Goal: Information Seeking & Learning: Understand process/instructions

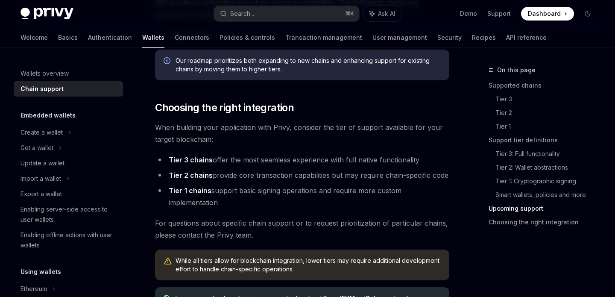
scroll to position [1037, 0]
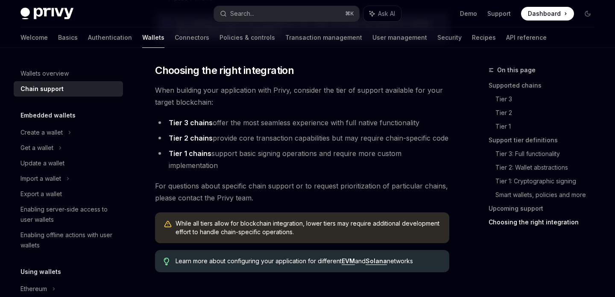
click at [266, 180] on span "For questions about specific chain support or to request prioritization of part…" at bounding box center [302, 192] width 294 height 24
click at [217, 122] on li "Tier 3 chains offer the most seamless experience with full native functionality" at bounding box center [302, 123] width 294 height 12
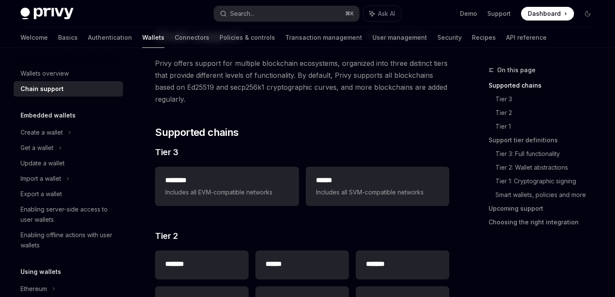
scroll to position [59, 0]
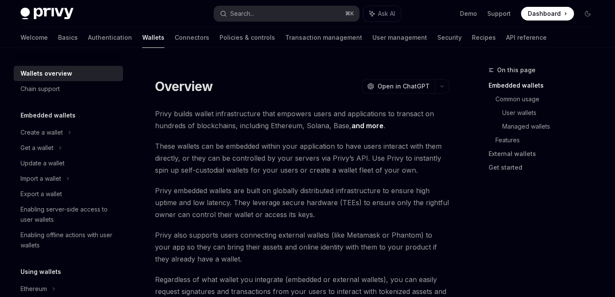
click at [49, 134] on div "Create a wallet" at bounding box center [42, 132] width 42 height 10
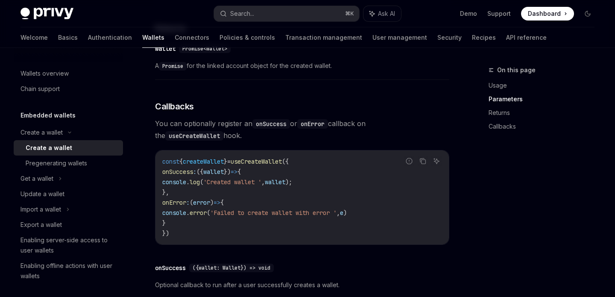
scroll to position [597, 0]
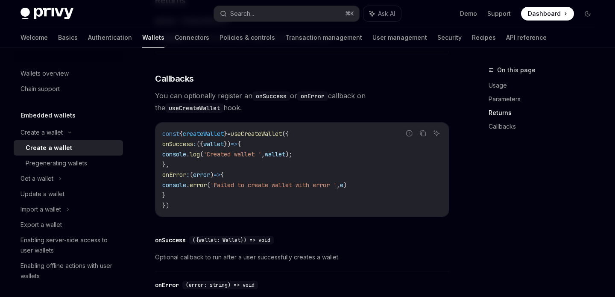
click at [350, 160] on code "const { createWallet } = useCreateWallet ({ onSuccess : ({ wallet }) => { conso…" at bounding box center [302, 170] width 280 height 82
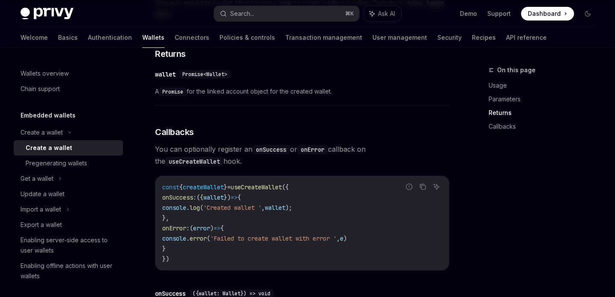
scroll to position [524, 0]
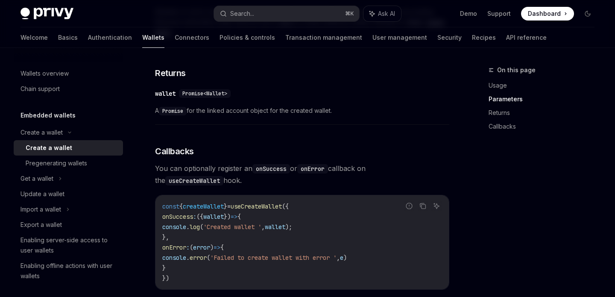
click at [374, 170] on span "You can optionally register an onSuccess or onError callback on the useCreateWa…" at bounding box center [302, 174] width 294 height 24
click at [224, 176] on code "useCreateWallet" at bounding box center [194, 180] width 58 height 9
click at [347, 147] on h3 "​ Callbacks" at bounding box center [302, 151] width 294 height 12
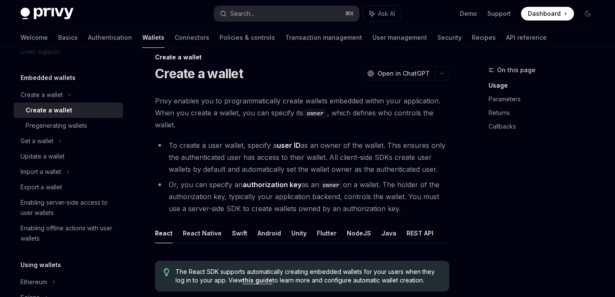
scroll to position [0, 0]
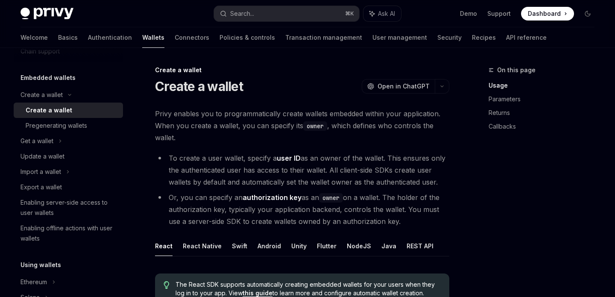
click at [319, 71] on div "Create a wallet" at bounding box center [302, 70] width 294 height 9
click at [330, 79] on div "Create a wallet OpenAI Open in ChatGPT" at bounding box center [302, 86] width 294 height 15
click at [280, 85] on div "Create a wallet OpenAI Open in ChatGPT" at bounding box center [302, 86] width 294 height 15
click at [248, 159] on li "To create a user wallet, specify a user ID as an owner of the wallet. This ensu…" at bounding box center [302, 170] width 294 height 36
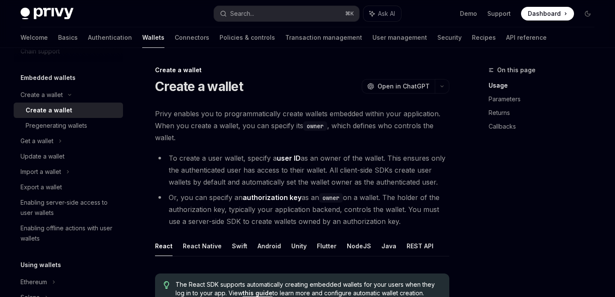
click at [255, 159] on li "To create a user wallet, specify a user ID as an owner of the wallet. This ensu…" at bounding box center [302, 170] width 294 height 36
click at [309, 159] on li "To create a user wallet, specify a user ID as an owner of the wallet. This ensu…" at bounding box center [302, 170] width 294 height 36
click at [340, 162] on li "To create a user wallet, specify a user ID as an owner of the wallet. This ensu…" at bounding box center [302, 170] width 294 height 36
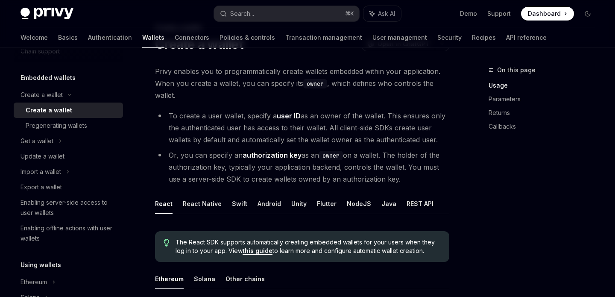
scroll to position [46, 0]
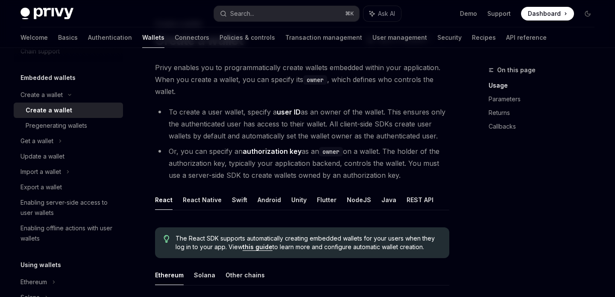
click at [362, 111] on li "To create a user wallet, specify a user ID as an owner of the wallet. This ensu…" at bounding box center [302, 124] width 294 height 36
click at [371, 118] on li "To create a user wallet, specify a user ID as an owner of the wallet. This ensu…" at bounding box center [302, 124] width 294 height 36
click at [385, 121] on li "To create a user wallet, specify a user ID as an owner of the wallet. This ensu…" at bounding box center [302, 124] width 294 height 36
click at [404, 123] on li "To create a user wallet, specify a user ID as an owner of the wallet. This ensu…" at bounding box center [302, 124] width 294 height 36
click at [431, 127] on li "To create a user wallet, specify a user ID as an owner of the wallet. This ensu…" at bounding box center [302, 124] width 294 height 36
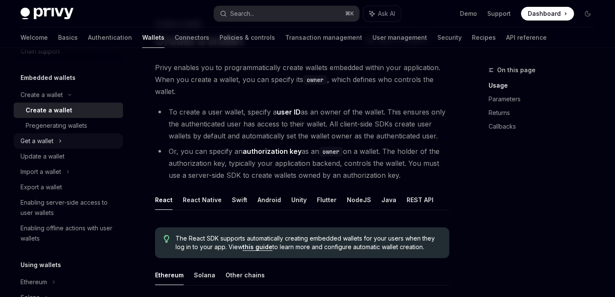
click at [70, 139] on div "Get a wallet" at bounding box center [68, 140] width 109 height 15
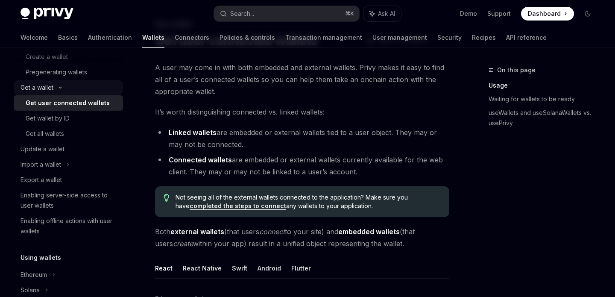
scroll to position [93, 0]
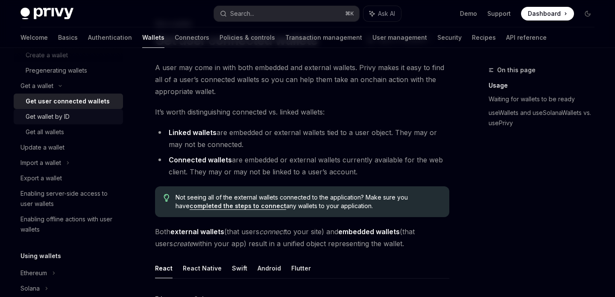
click at [70, 117] on div "Get wallet by ID" at bounding box center [72, 117] width 92 height 10
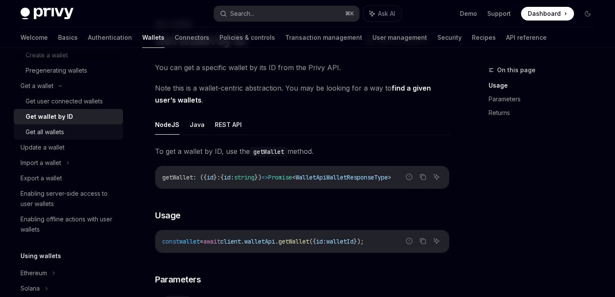
click at [71, 132] on div "Get all wallets" at bounding box center [72, 132] width 92 height 10
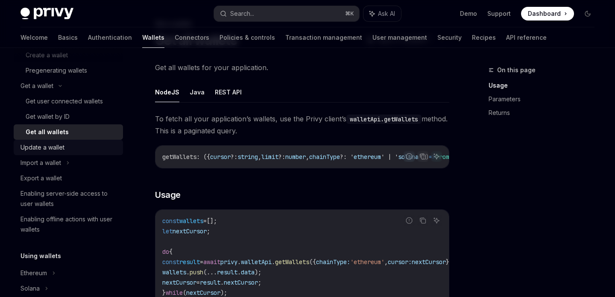
click at [94, 144] on div "Update a wallet" at bounding box center [69, 147] width 97 height 10
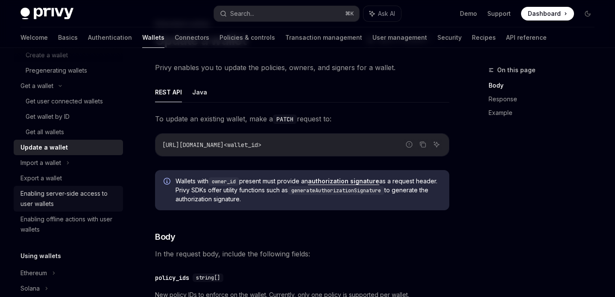
scroll to position [122, 0]
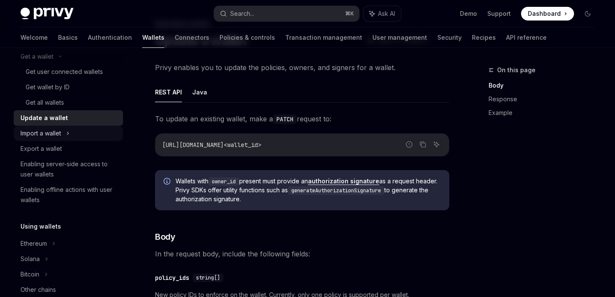
click at [81, 138] on div "Import a wallet" at bounding box center [68, 133] width 109 height 15
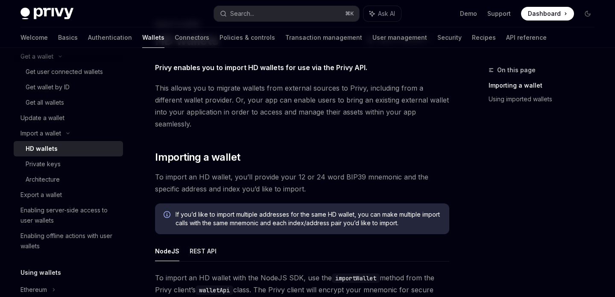
click at [178, 171] on span "To import an HD wallet, you’ll provide your 12 or 24 word BIP39 mnemonic and th…" at bounding box center [302, 183] width 294 height 24
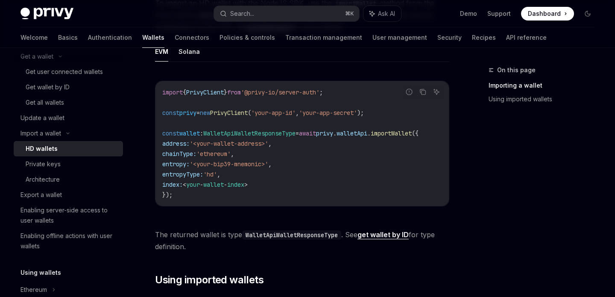
scroll to position [323, 0]
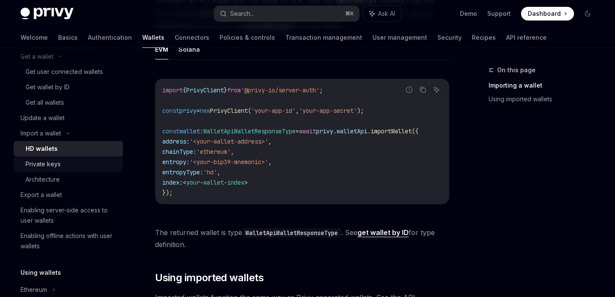
click at [64, 170] on link "Private keys" at bounding box center [68, 163] width 109 height 15
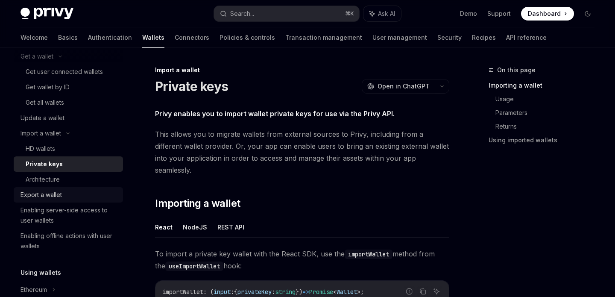
click at [74, 196] on div "Export a wallet" at bounding box center [69, 195] width 97 height 10
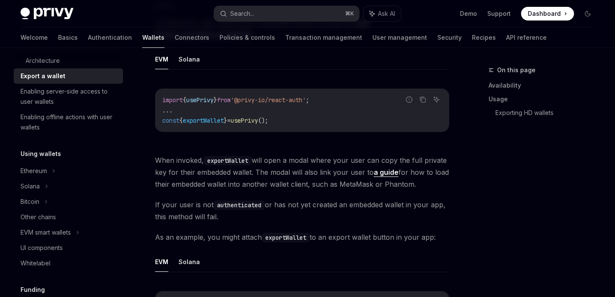
scroll to position [298, 0]
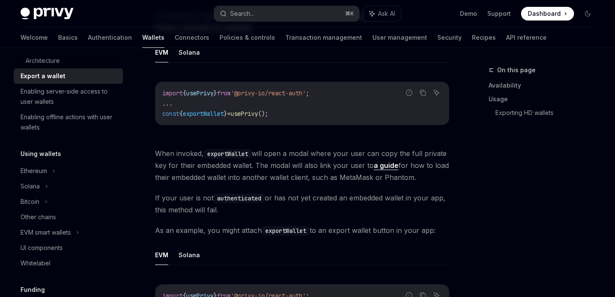
click at [383, 133] on div "Report incorrect code Copy Ask AI import { usePrivy } from '@privy-io/react-aut…" at bounding box center [302, 106] width 294 height 66
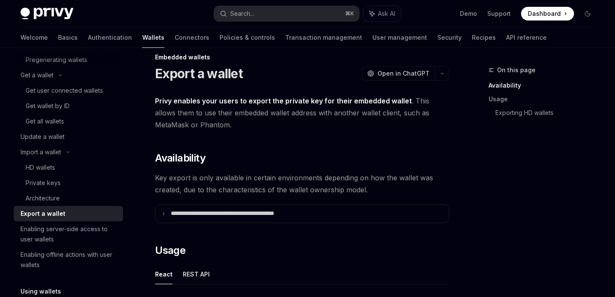
scroll to position [34, 0]
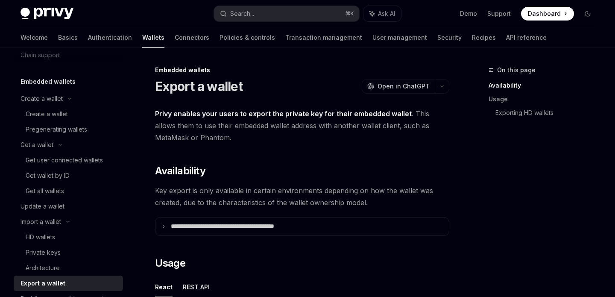
click at [302, 131] on span "Privy enables your users to export the private key for their embedded wallet . …" at bounding box center [302, 126] width 294 height 36
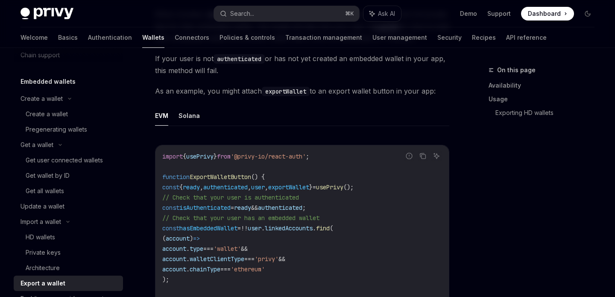
scroll to position [399, 0]
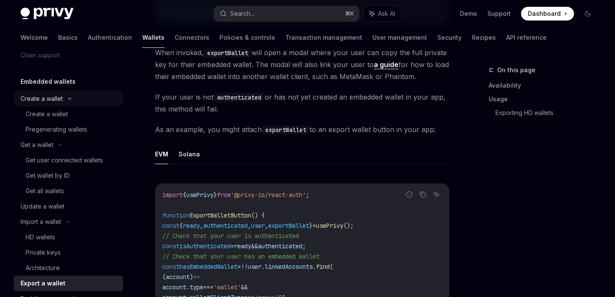
click at [41, 96] on div "Create a wallet" at bounding box center [42, 99] width 42 height 10
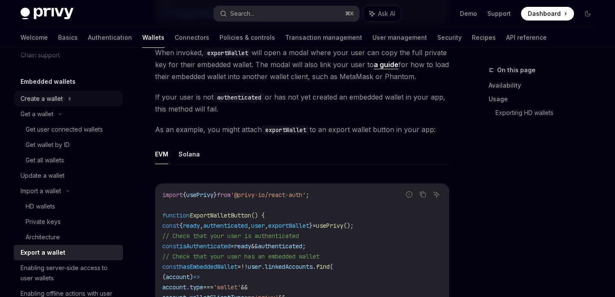
click at [41, 96] on div "Create a wallet" at bounding box center [42, 99] width 42 height 10
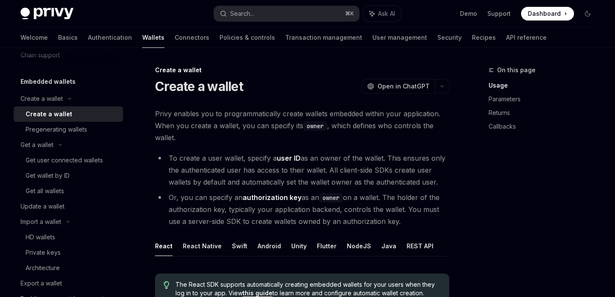
click at [48, 111] on div "Create a wallet" at bounding box center [49, 114] width 47 height 10
click at [235, 121] on span "Privy enables you to programmatically create wallets embedded within your appli…" at bounding box center [302, 126] width 294 height 36
drag, startPoint x: 258, startPoint y: 125, endPoint x: 211, endPoint y: 125, distance: 46.6
click at [211, 125] on span "Privy enables you to programmatically create wallets embedded within your appli…" at bounding box center [302, 126] width 294 height 36
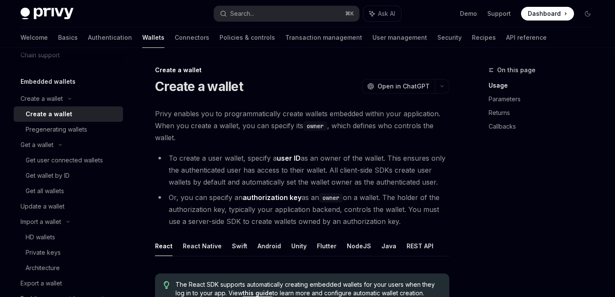
click at [238, 131] on span "Privy enables you to programmatically create wallets embedded within your appli…" at bounding box center [302, 126] width 294 height 36
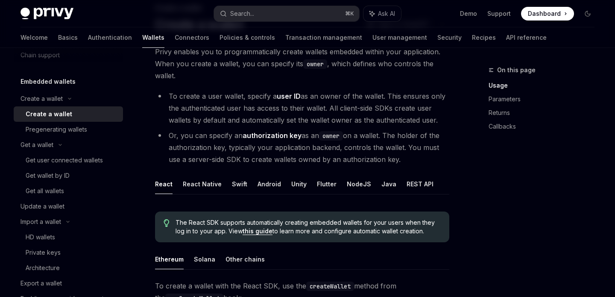
scroll to position [109, 0]
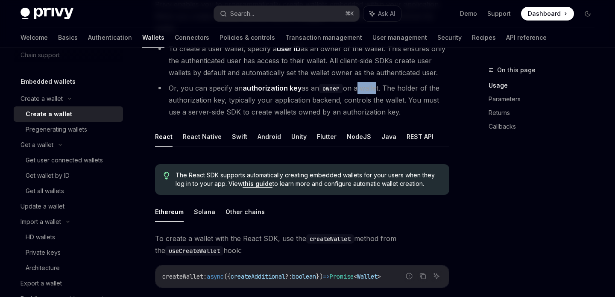
drag, startPoint x: 359, startPoint y: 88, endPoint x: 377, endPoint y: 88, distance: 18.4
click at [377, 88] on li "Or, you can specify an authorization key as an owner on a wallet. The holder of…" at bounding box center [302, 100] width 294 height 36
click at [414, 87] on li "Or, you can specify an authorization key as an owner on a wallet. The holder of…" at bounding box center [302, 100] width 294 height 36
click at [426, 88] on li "Or, you can specify an authorization key as an owner on a wallet. The holder of…" at bounding box center [302, 100] width 294 height 36
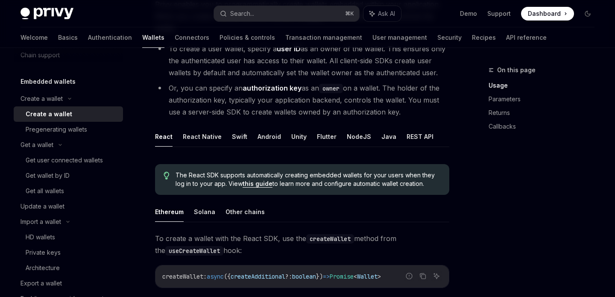
click at [439, 89] on li "Or, you can specify an authorization key as an owner on a wallet. The holder of…" at bounding box center [302, 100] width 294 height 36
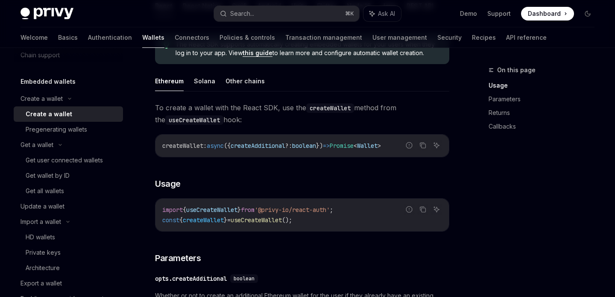
scroll to position [200, 0]
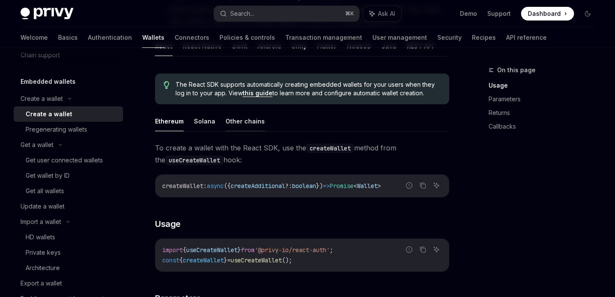
click at [241, 125] on button "Other chains" at bounding box center [245, 121] width 39 height 20
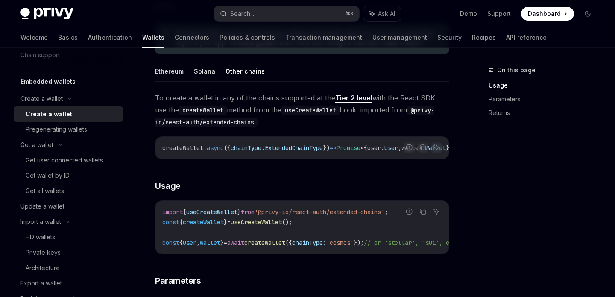
scroll to position [178, 0]
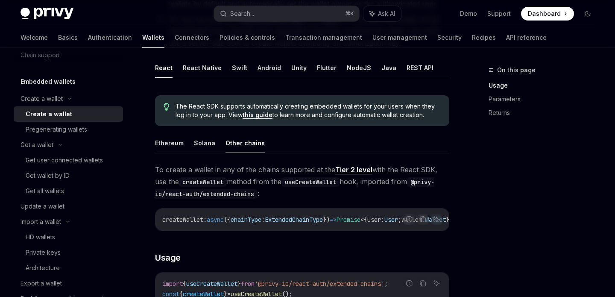
click at [150, 148] on div "Create a wallet Create a wallet OpenAI Open in ChatGPT OpenAI Open in ChatGPT P…" at bounding box center [222, 297] width 458 height 820
click at [162, 146] on button "Ethereum" at bounding box center [169, 143] width 29 height 20
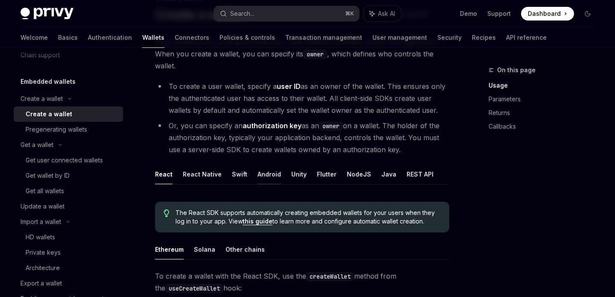
scroll to position [119, 0]
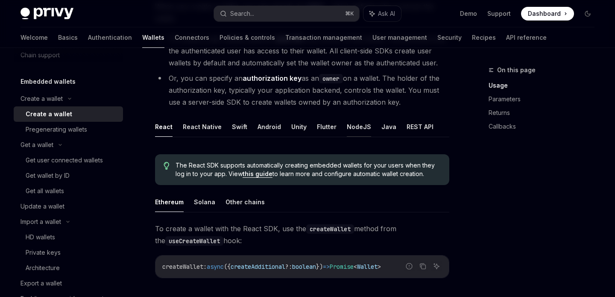
click at [351, 132] on button "NodeJS" at bounding box center [359, 127] width 24 height 20
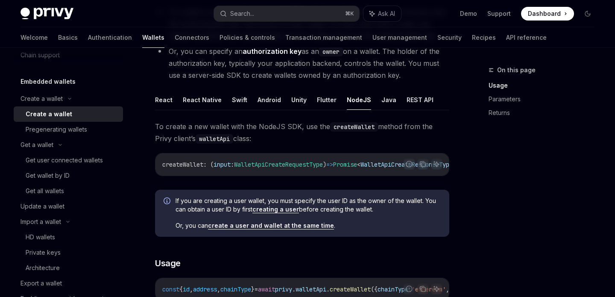
scroll to position [120, 0]
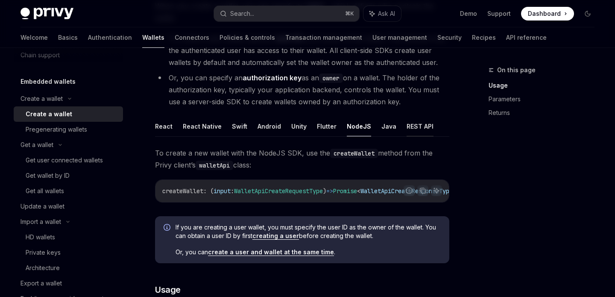
click at [412, 128] on button "REST API" at bounding box center [420, 126] width 27 height 20
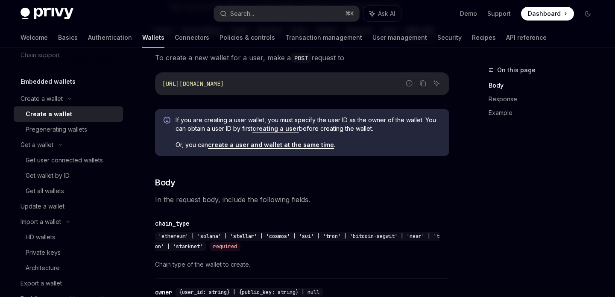
scroll to position [83, 0]
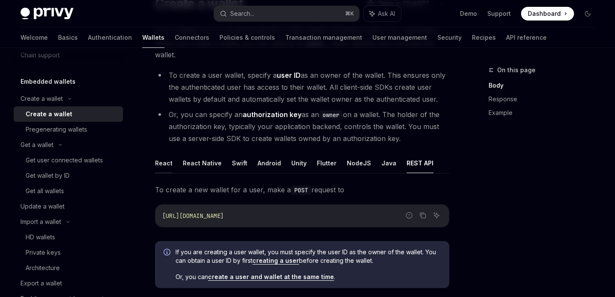
click at [156, 162] on button "React" at bounding box center [164, 163] width 18 height 20
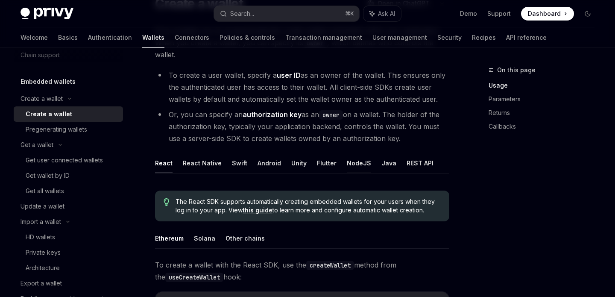
click at [352, 162] on button "NodeJS" at bounding box center [359, 163] width 24 height 20
type textarea "*"
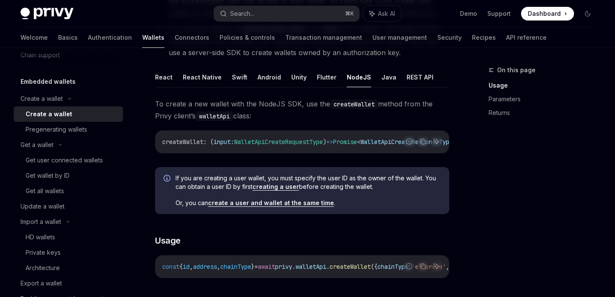
scroll to position [0, 53]
click at [474, 163] on div "On this page Usage Parameters Returns" at bounding box center [537, 181] width 130 height 232
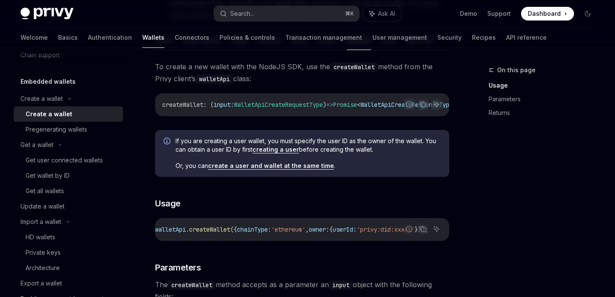
scroll to position [0, 197]
click at [394, 161] on div "If you are creating a user wallet, you must specify the user ID as the owner of…" at bounding box center [308, 153] width 265 height 33
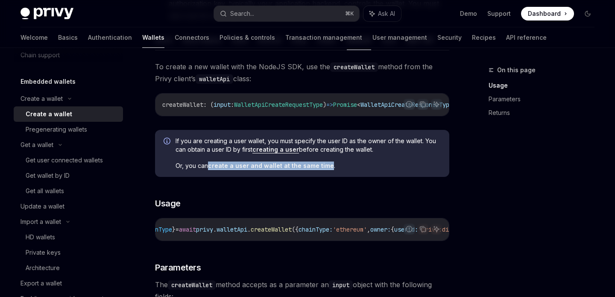
scroll to position [0, 79]
click at [380, 168] on span "Or, you can create a user and wallet at the same time ." at bounding box center [308, 166] width 265 height 9
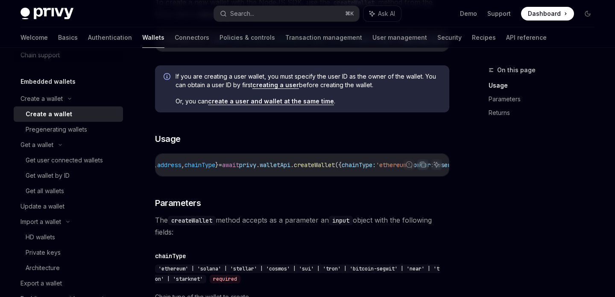
scroll to position [0, 0]
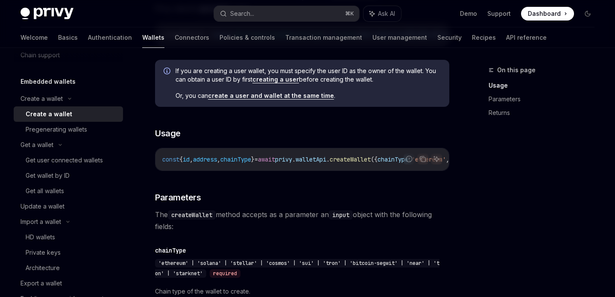
scroll to position [372, 0]
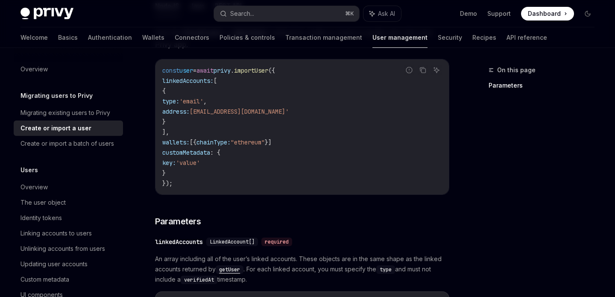
scroll to position [149, 0]
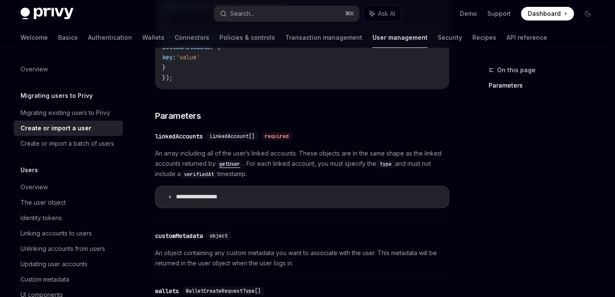
scroll to position [309, 0]
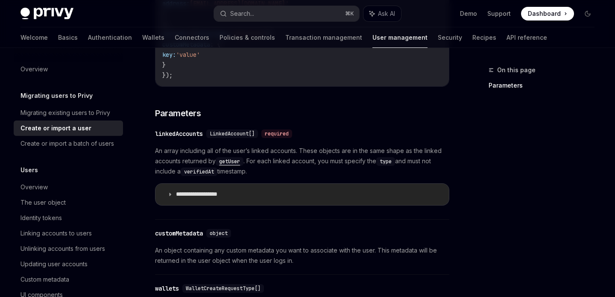
click at [177, 191] on p "**********" at bounding box center [206, 195] width 61 height 8
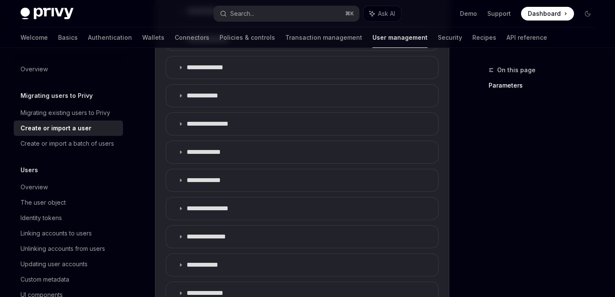
scroll to position [519, 0]
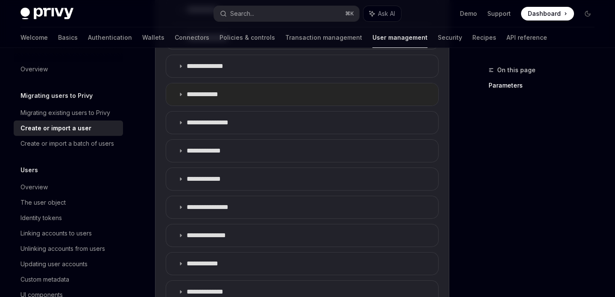
click at [241, 98] on summary "**********" at bounding box center [302, 94] width 272 height 22
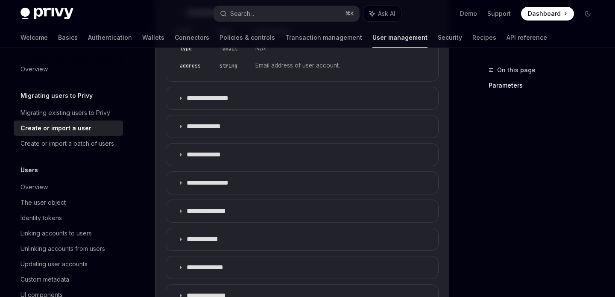
scroll to position [698, 0]
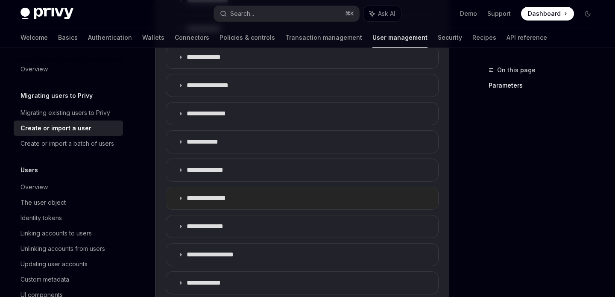
click at [243, 204] on summary "**********" at bounding box center [302, 198] width 272 height 22
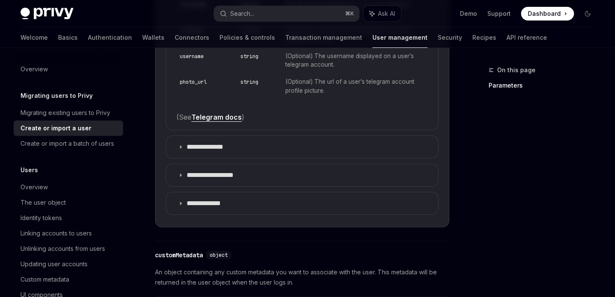
scroll to position [968, 0]
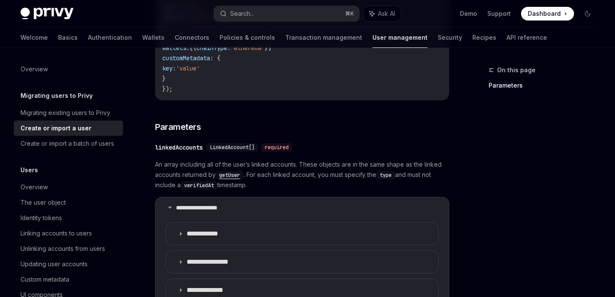
scroll to position [296, 0]
click at [186, 209] on p "**********" at bounding box center [206, 208] width 61 height 8
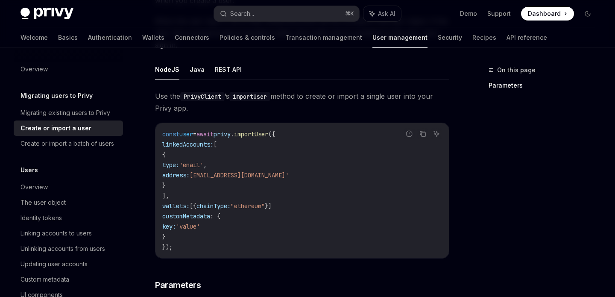
scroll to position [462, 0]
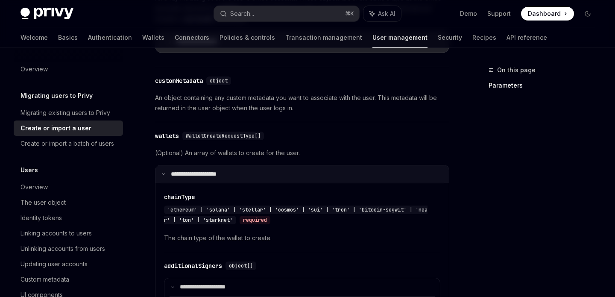
click at [218, 173] on p "**********" at bounding box center [199, 175] width 57 height 8
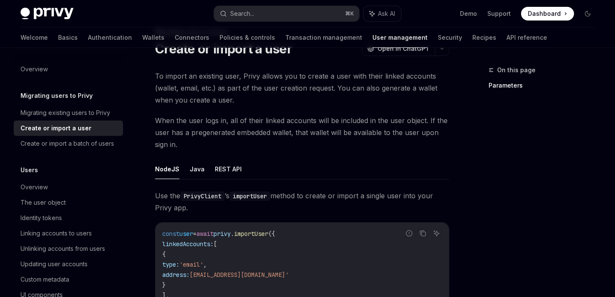
scroll to position [213, 0]
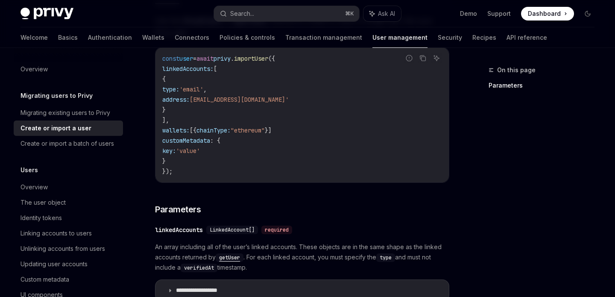
click at [292, 156] on code "const user = await privy . importUser ({ linkedAccounts: [ { type: 'email' , ad…" at bounding box center [302, 114] width 280 height 123
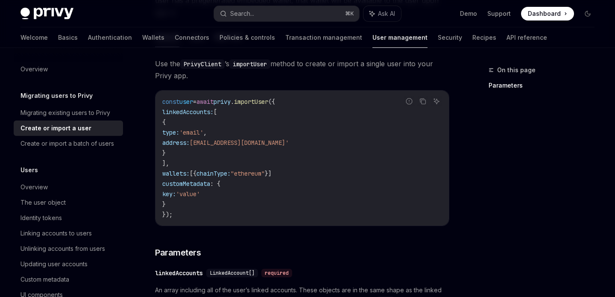
scroll to position [145, 0]
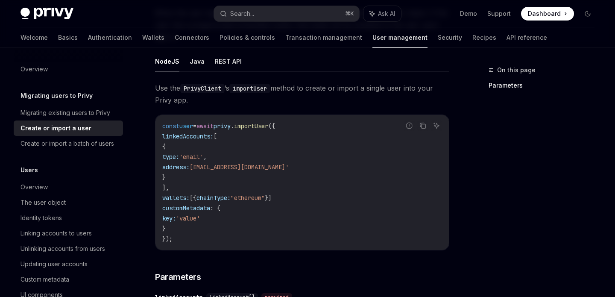
click at [292, 156] on code "const user = await privy . importUser ({ linkedAccounts: [ { type: 'email' , ad…" at bounding box center [302, 182] width 280 height 123
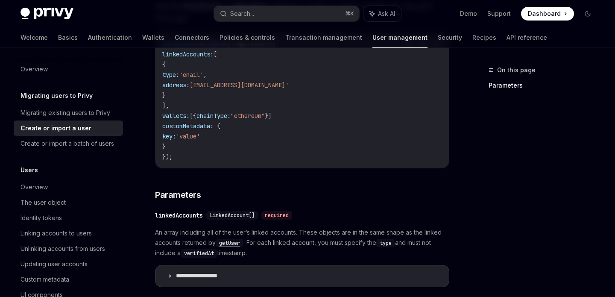
scroll to position [228, 0]
click at [200, 139] on span "'value'" at bounding box center [188, 136] width 24 height 8
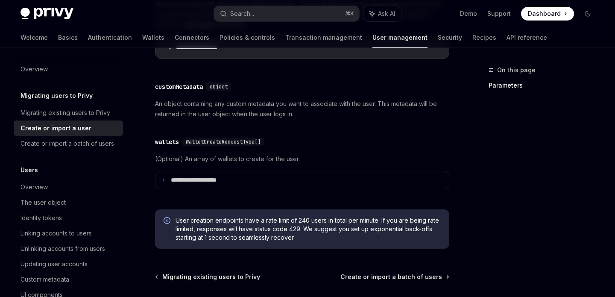
scroll to position [430, 0]
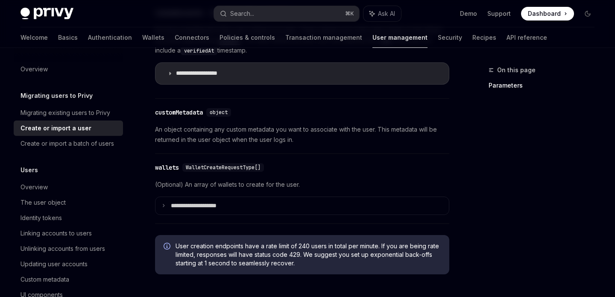
click at [213, 107] on div "​ customMetadata object" at bounding box center [298, 112] width 286 height 10
drag, startPoint x: 243, startPoint y: 130, endPoint x: 268, endPoint y: 130, distance: 25.2
click at [251, 130] on span "An object containing any custom metadata you want to associate with the user. T…" at bounding box center [302, 134] width 294 height 21
click at [271, 130] on span "An object containing any custom metadata you want to associate with the user. T…" at bounding box center [302, 134] width 294 height 21
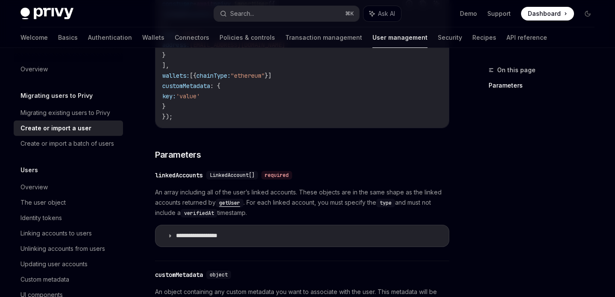
scroll to position [184, 0]
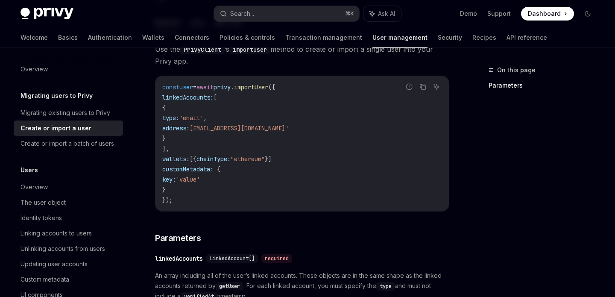
click at [337, 125] on code "const user = await privy . importUser ({ linkedAccounts: [ { type: 'email' , ad…" at bounding box center [302, 143] width 280 height 123
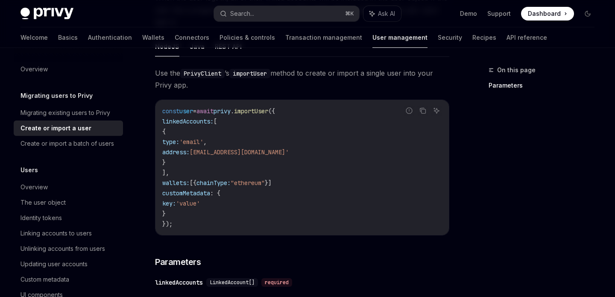
scroll to position [157, 0]
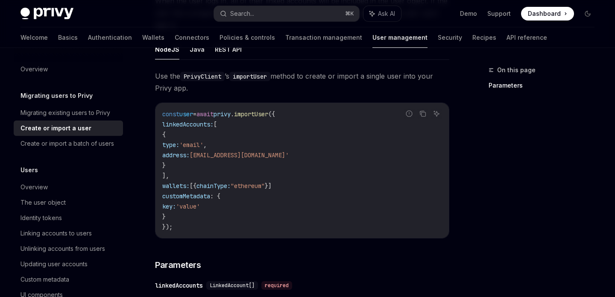
click at [234, 114] on span "." at bounding box center [232, 114] width 3 height 8
click at [268, 117] on span "importUser" at bounding box center [251, 114] width 34 height 8
click at [342, 114] on code "const user = await privy . importUser ({ linkedAccounts: [ { type: 'email' , ad…" at bounding box center [302, 170] width 280 height 123
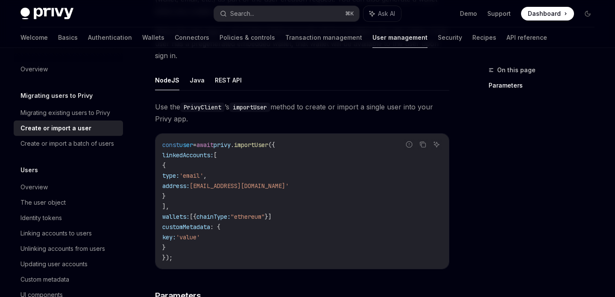
scroll to position [129, 0]
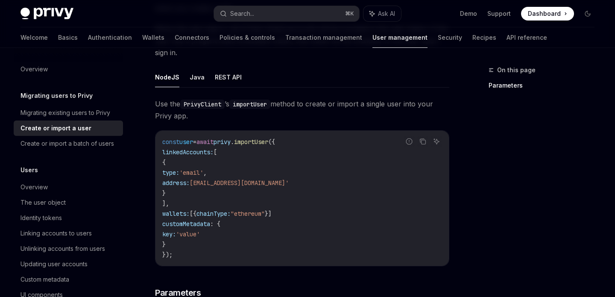
click at [288, 117] on span "Use the PrivyClient ’s importUser method to create or import a single user into…" at bounding box center [302, 110] width 294 height 24
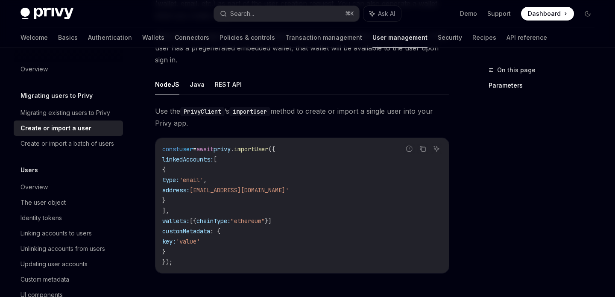
scroll to position [122, 0]
click at [336, 173] on code "const user = await privy . importUser ({ linkedAccounts: [ { type: 'email' , ad…" at bounding box center [302, 205] width 280 height 123
